Goal: Navigation & Orientation: Find specific page/section

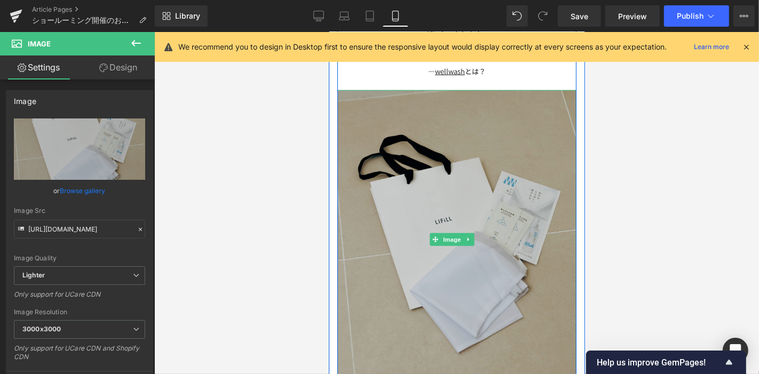
scroll to position [922, 0]
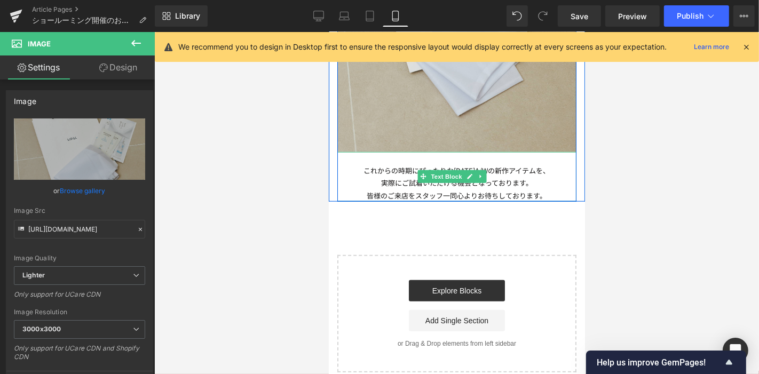
click at [536, 164] on p "これからの時期にぴったりな[DATE]A/Wの新作アイテムを、" at bounding box center [456, 170] width 239 height 12
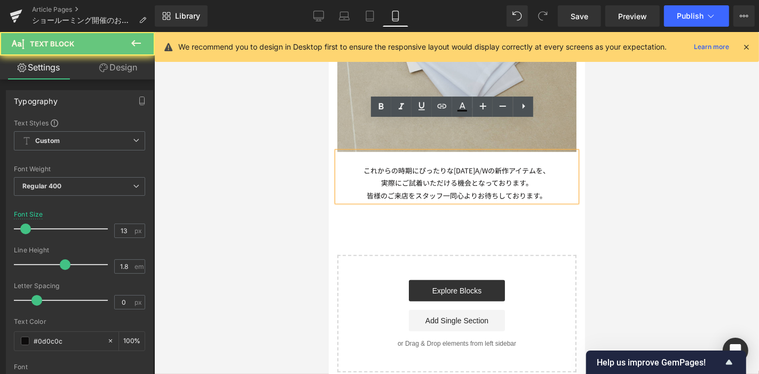
click at [546, 189] on p "皆様のご来店をスタッフ一同心よりお待ちしております。" at bounding box center [456, 195] width 239 height 12
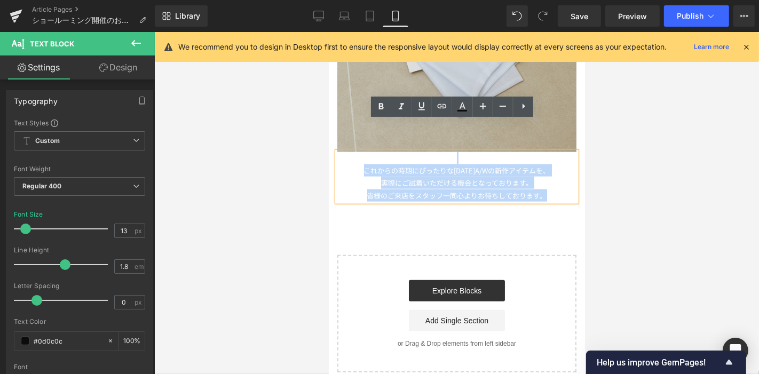
drag, startPoint x: 548, startPoint y: 165, endPoint x: 332, endPoint y: 122, distance: 219.9
click at [542, 189] on p "皆様のご来店をスタッフ一同心よりお待ちしております。" at bounding box center [456, 195] width 239 height 12
drag, startPoint x: 548, startPoint y: 167, endPoint x: 340, endPoint y: 132, distance: 211.1
click at [340, 152] on div "これからの時期にぴったりな[DATE]A/Wの新作アイテムを、 実際にご試着いただける機会となっております。 皆様のご来店をスタッフ一同心よりお待ちしておりま…" at bounding box center [456, 177] width 239 height 50
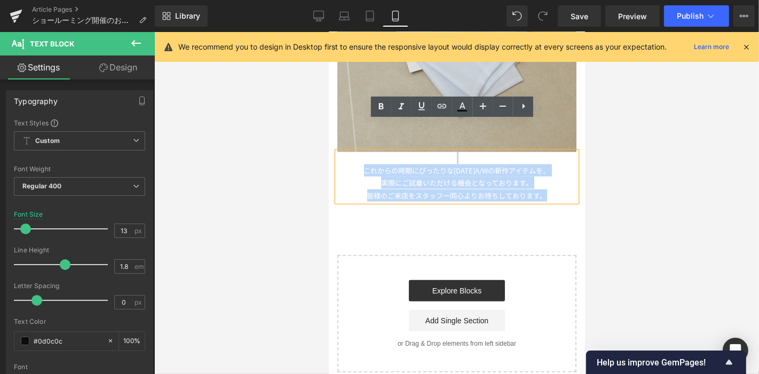
click at [540, 189] on p "皆様のご来店をスタッフ一同心よりお待ちしております。" at bounding box center [456, 195] width 239 height 12
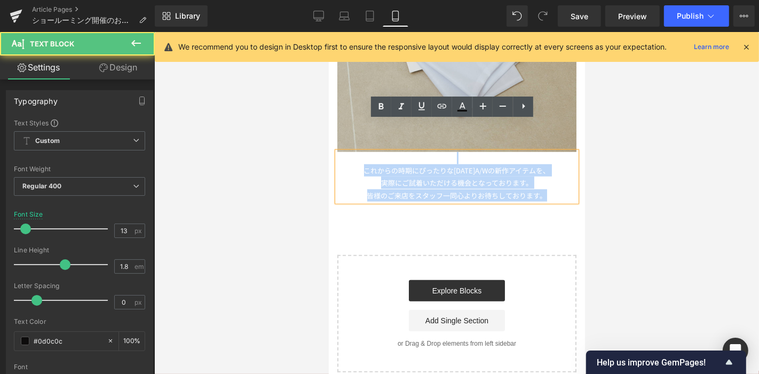
click at [552, 189] on p "皆様のご来店をスタッフ一同心よりお待ちしております。" at bounding box center [456, 195] width 239 height 12
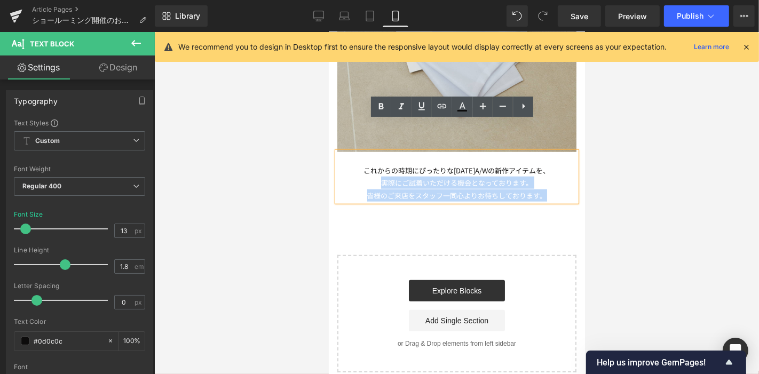
drag, startPoint x: 552, startPoint y: 164, endPoint x: 371, endPoint y: 146, distance: 181.9
click at [371, 152] on div "これからの時期にぴったりな[DATE]A/Wの新作アイテムを、 実際にご試着いただける機会となっております。 皆様のご来店をスタッフ一同心よりお待ちしておりま…" at bounding box center [456, 177] width 239 height 50
click at [512, 189] on p "皆様のご来店をスタッフ一同心よりお待ちしております。" at bounding box center [456, 195] width 239 height 12
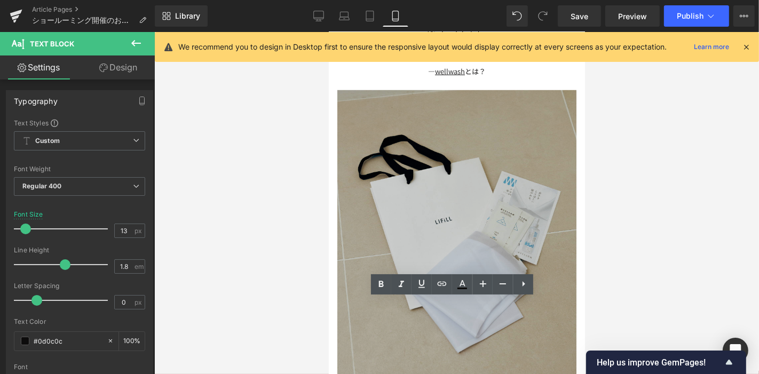
scroll to position [626, 0]
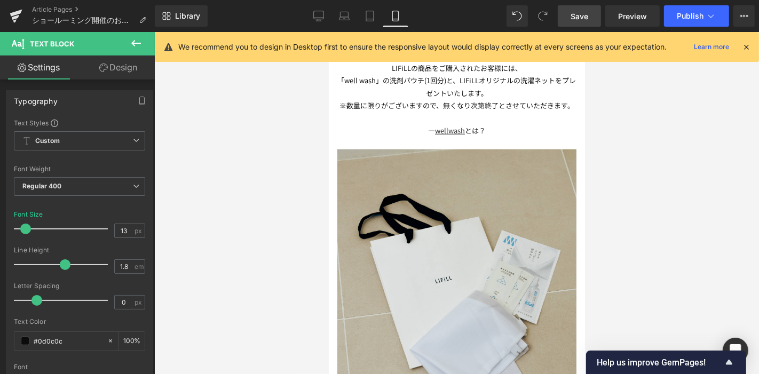
click at [572, 16] on span "Save" at bounding box center [580, 16] width 18 height 11
